Goal: Transaction & Acquisition: Purchase product/service

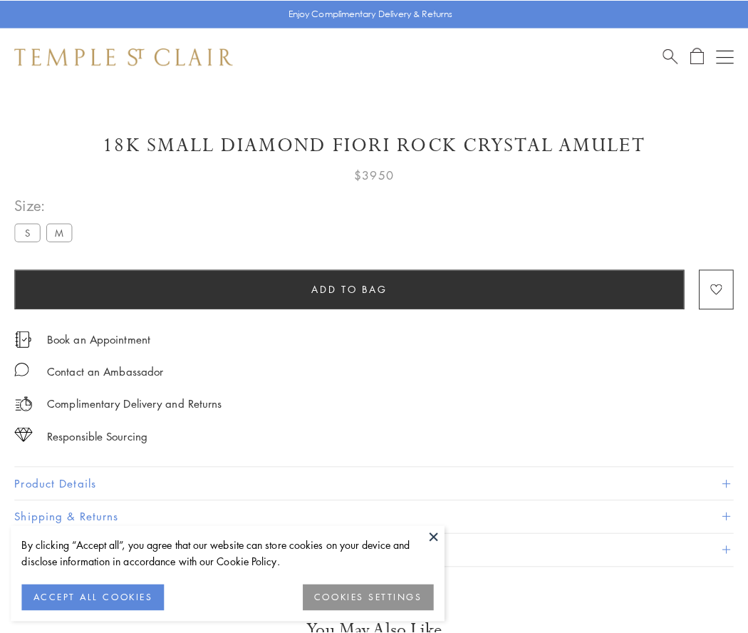
scroll to position [84, 0]
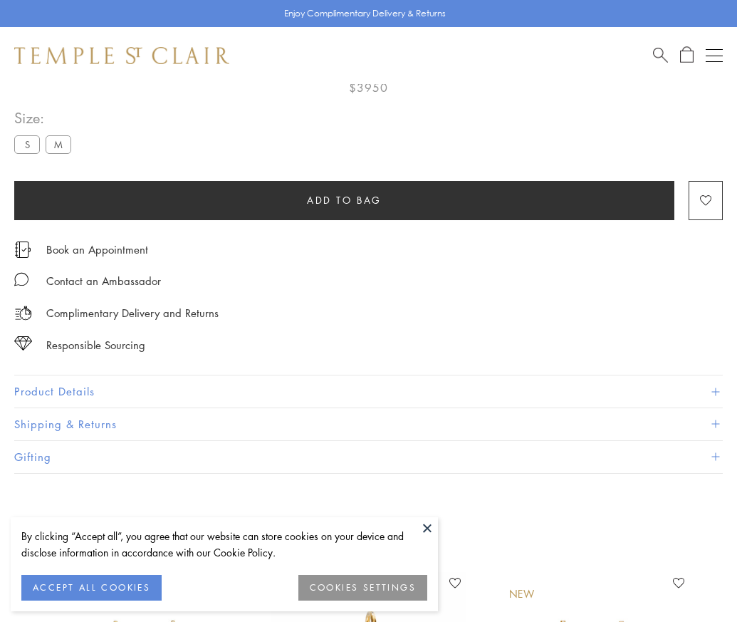
click at [344, 199] on span "Add to bag" at bounding box center [344, 200] width 75 height 16
